Goal: Navigation & Orientation: Find specific page/section

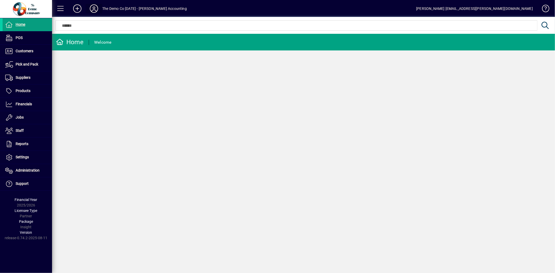
click at [92, 9] on icon at bounding box center [94, 8] width 10 height 8
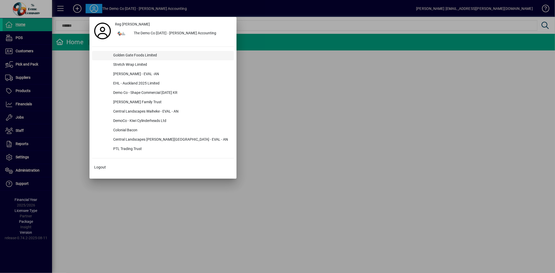
click at [119, 54] on div "Golden Gate Foods Limited" at bounding box center [171, 55] width 125 height 9
